Goal: Transaction & Acquisition: Purchase product/service

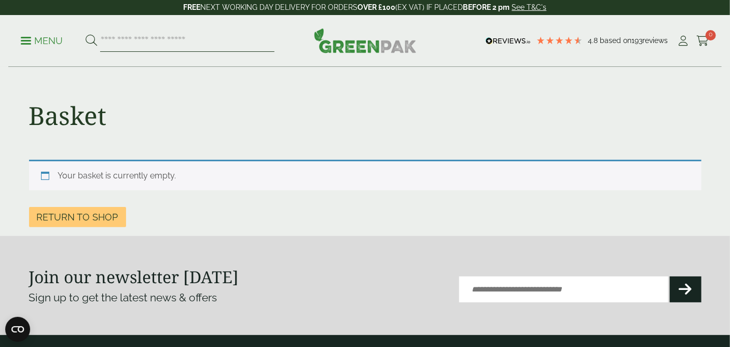
click at [148, 40] on input "search" at bounding box center [187, 41] width 174 height 22
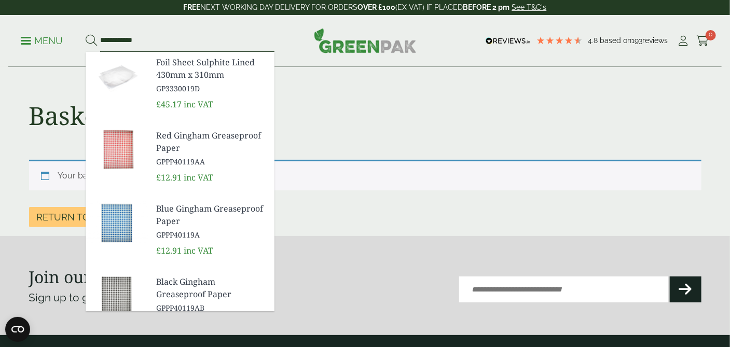
type input "**********"
click at [86, 34] on button at bounding box center [91, 40] width 11 height 13
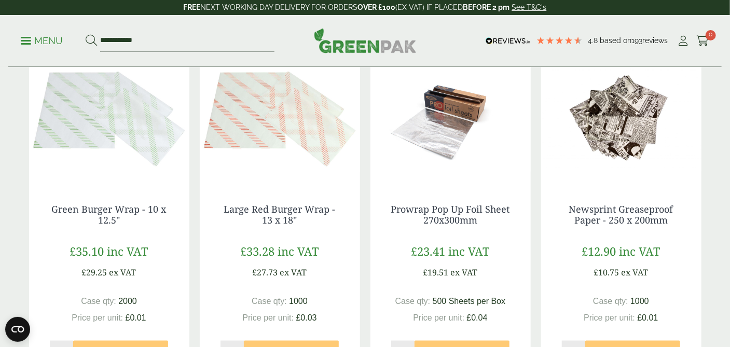
scroll to position [532, 0]
drag, startPoint x: 154, startPoint y: 36, endPoint x: 101, endPoint y: 23, distance: 54.3
click at [101, 23] on div "**********" at bounding box center [364, 41] width 713 height 52
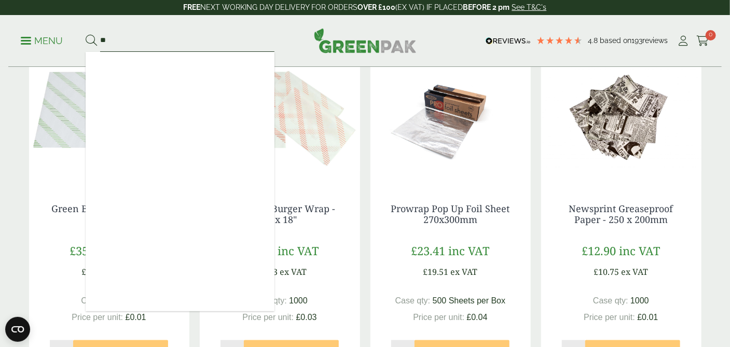
type input "*"
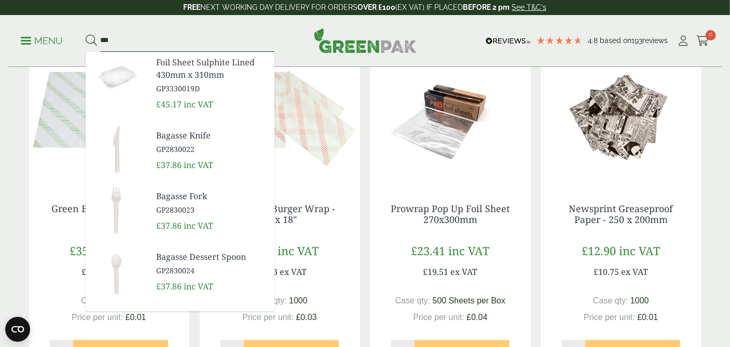
type input "***"
click at [86, 34] on button at bounding box center [91, 40] width 11 height 13
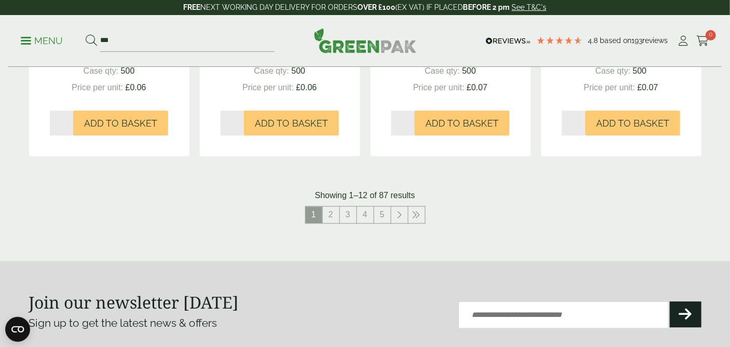
scroll to position [1106, 0]
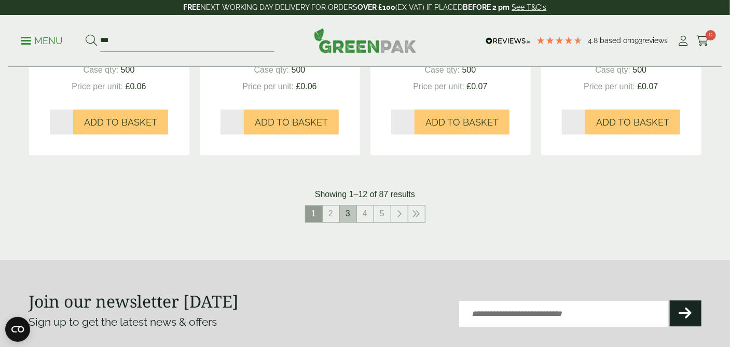
click at [346, 210] on link "3" at bounding box center [348, 213] width 17 height 17
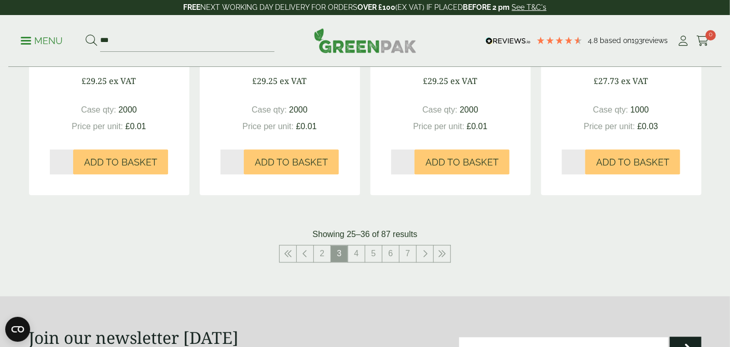
scroll to position [1074, 0]
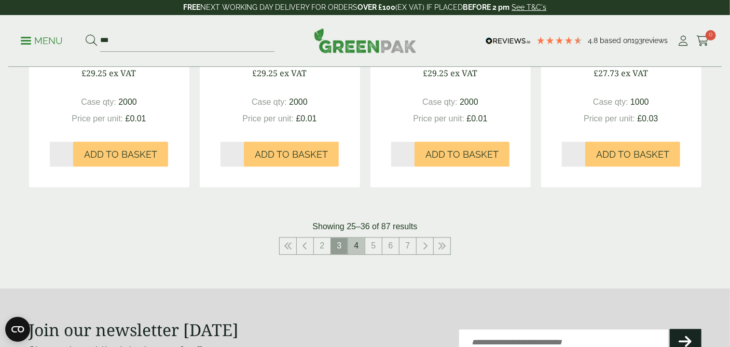
click at [363, 242] on link "4" at bounding box center [356, 246] width 17 height 17
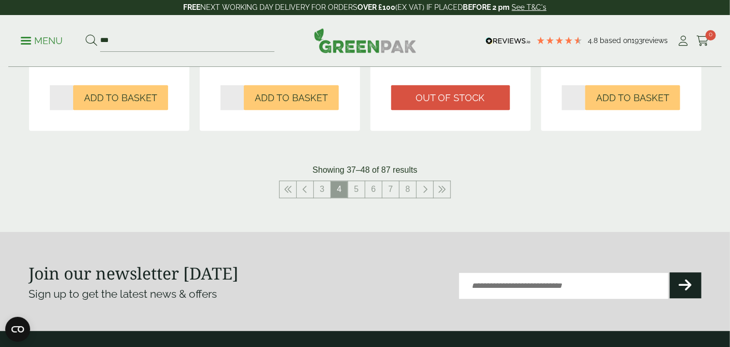
scroll to position [1126, 0]
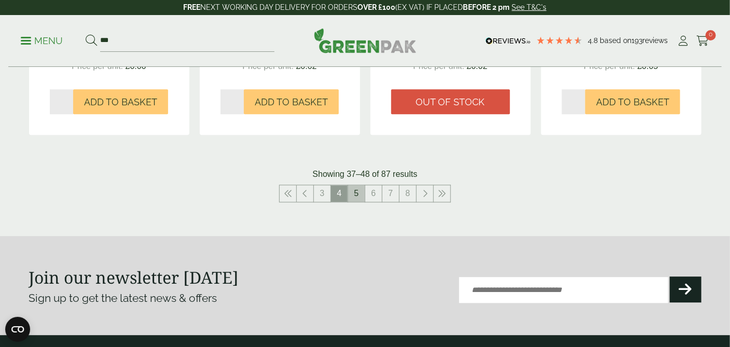
click at [361, 190] on link "5" at bounding box center [356, 193] width 17 height 17
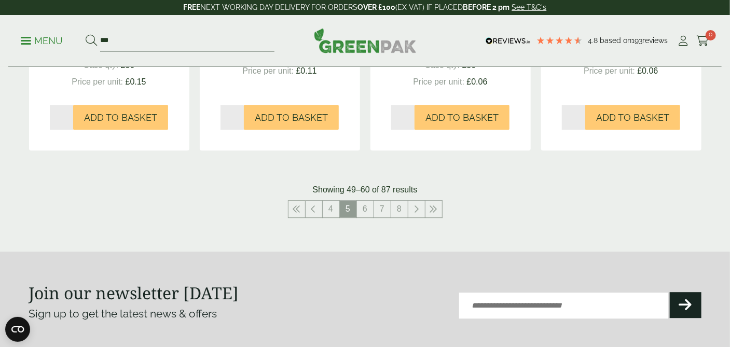
scroll to position [1160, 0]
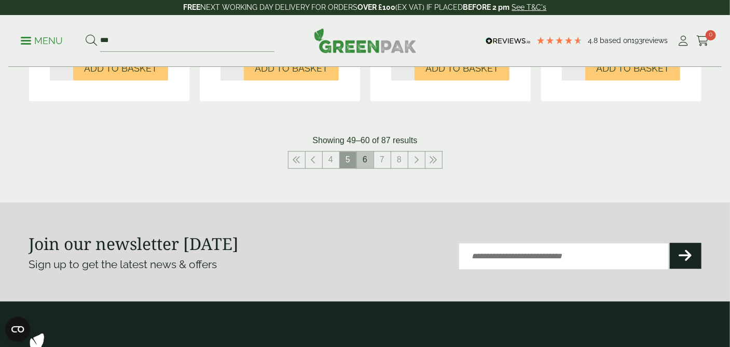
click at [367, 161] on link "6" at bounding box center [365, 159] width 17 height 17
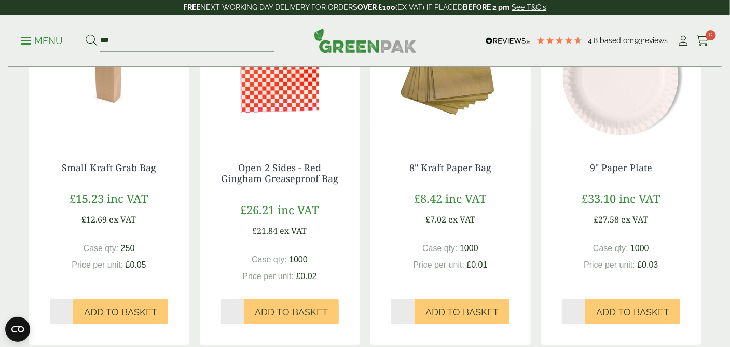
scroll to position [232, 0]
